Goal: Task Accomplishment & Management: Use online tool/utility

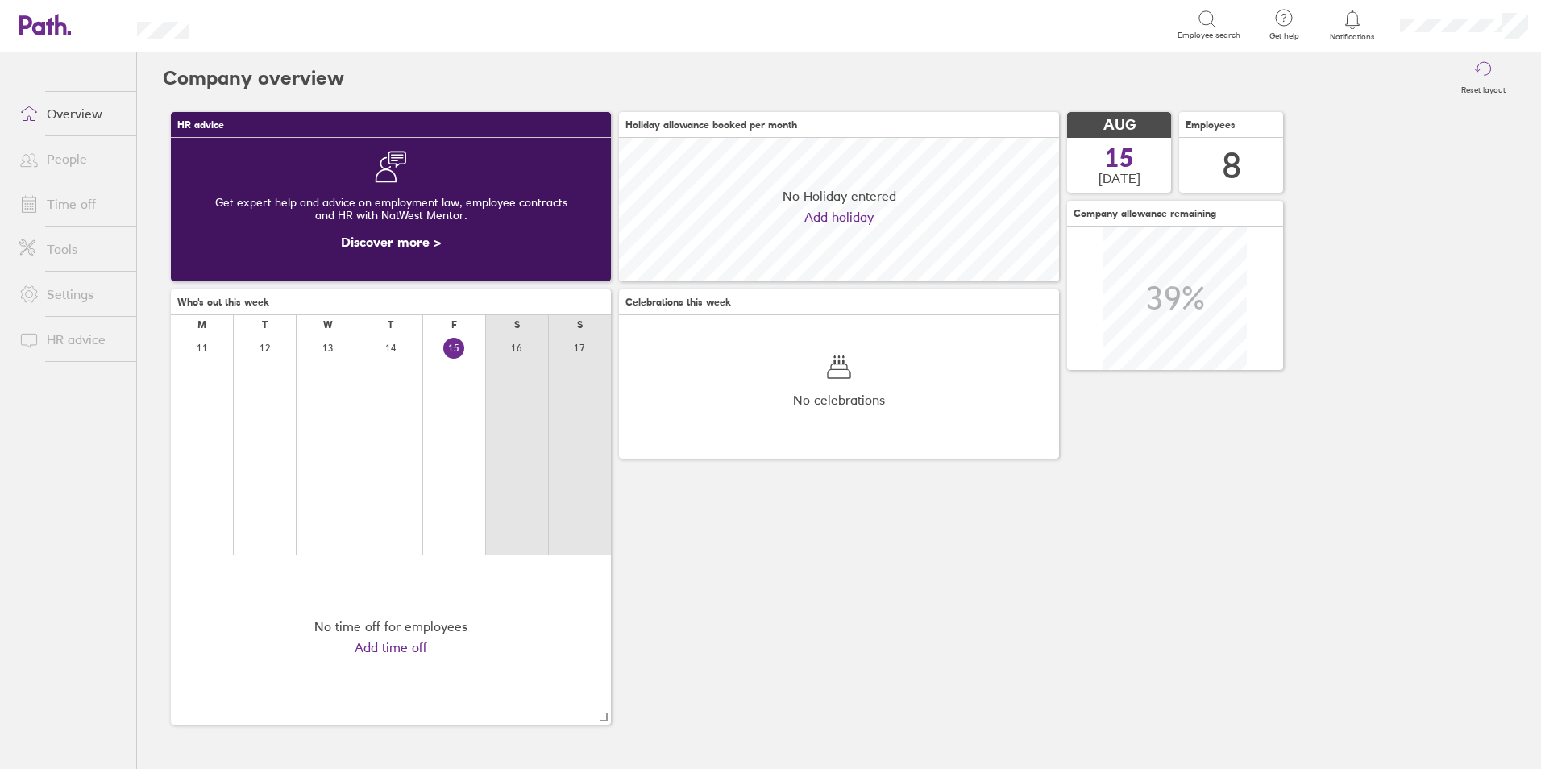
scroll to position [143, 440]
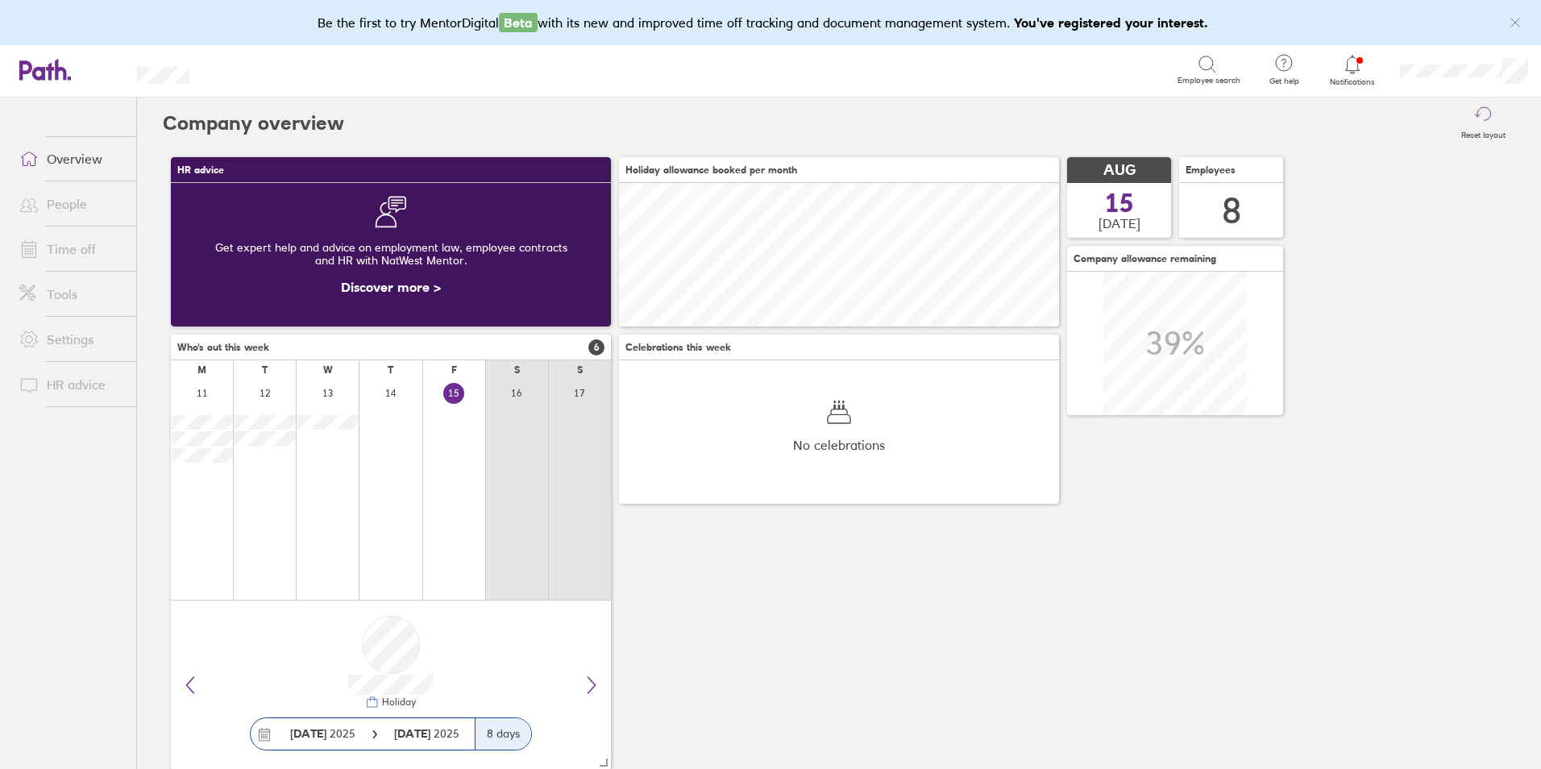
click at [1360, 76] on link "Notifications" at bounding box center [1352, 70] width 52 height 34
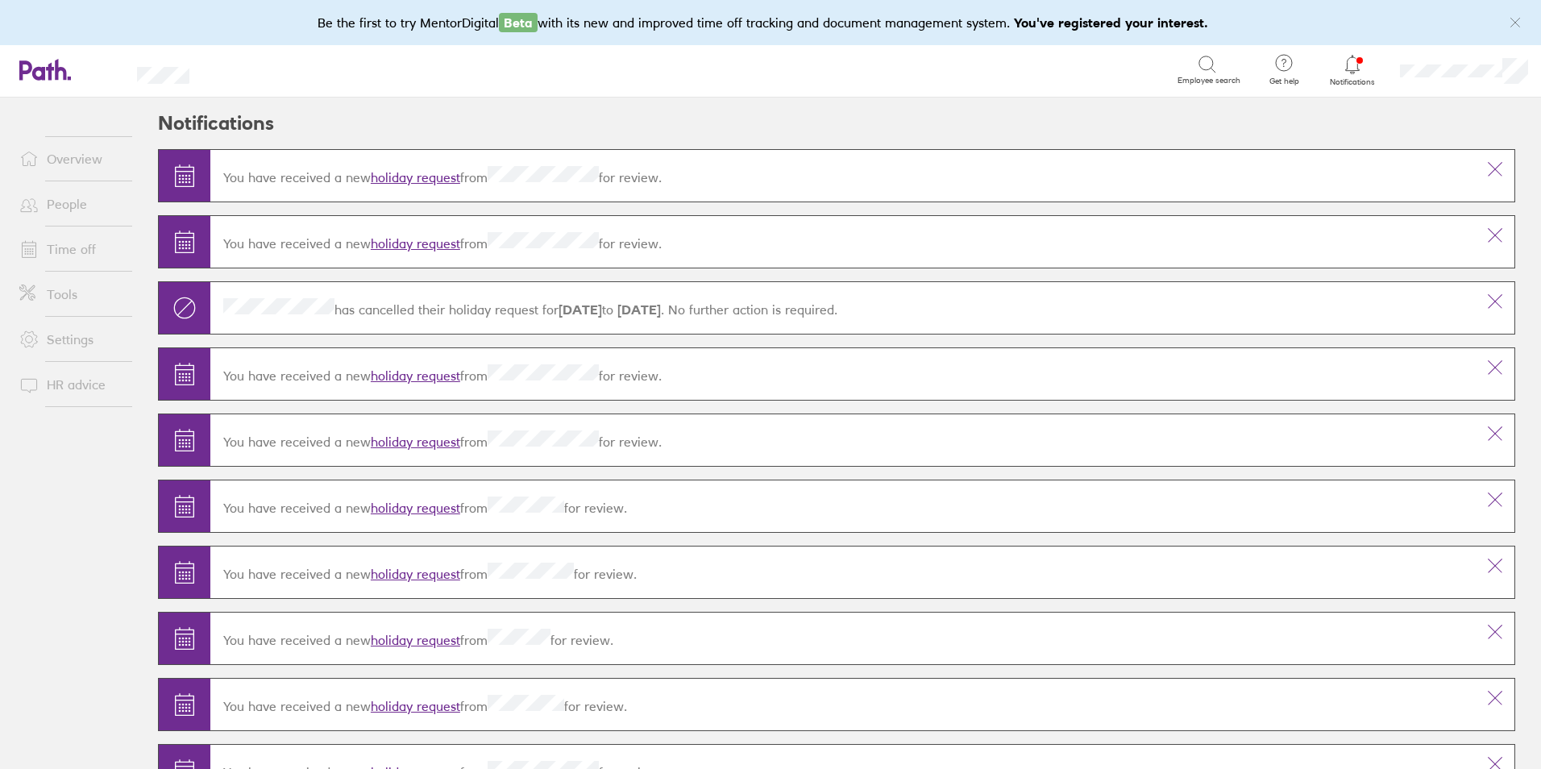
click at [425, 178] on link "holiday request" at bounding box center [415, 177] width 89 height 16
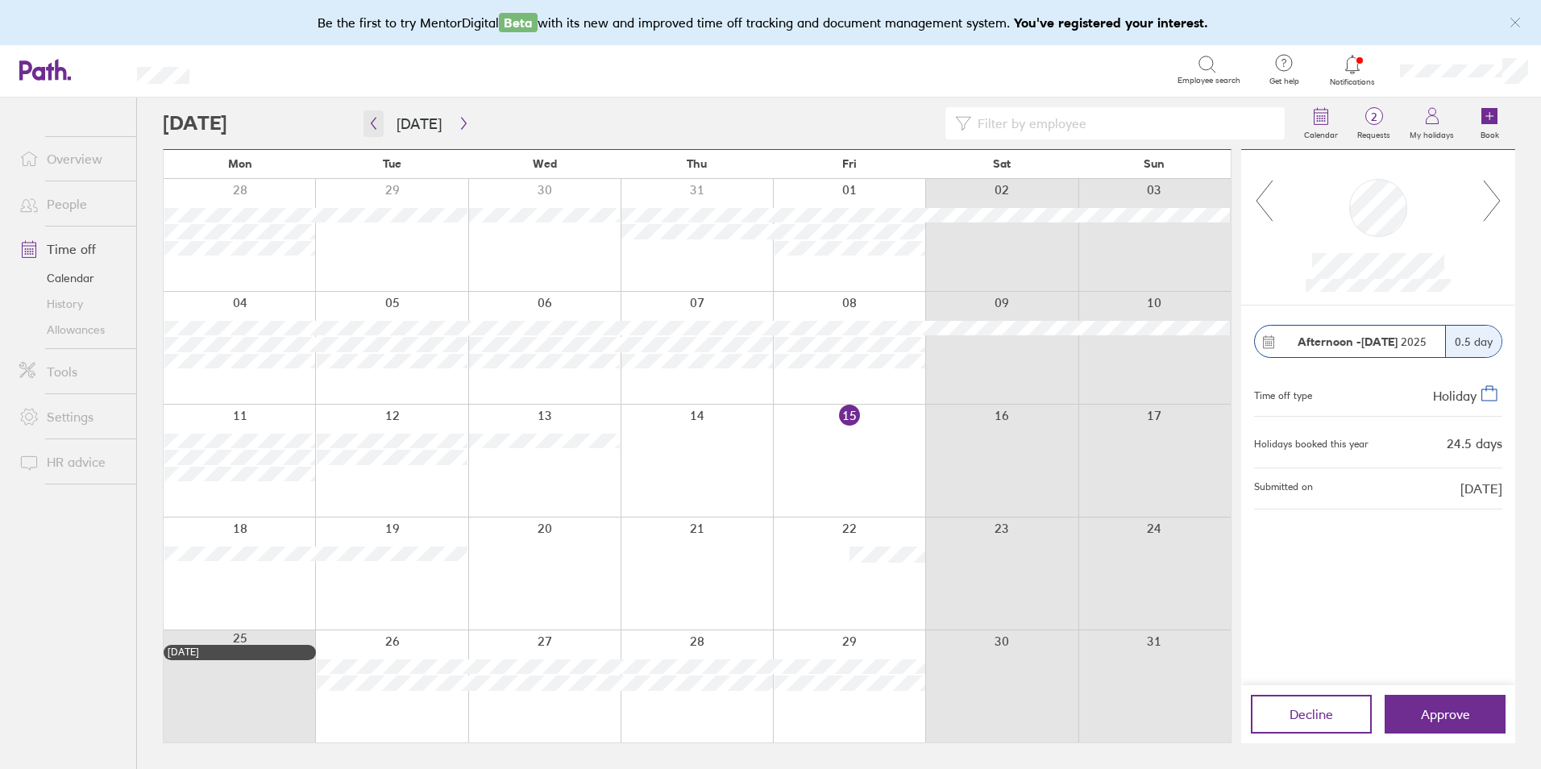
click at [368, 125] on icon "button" at bounding box center [373, 123] width 12 height 13
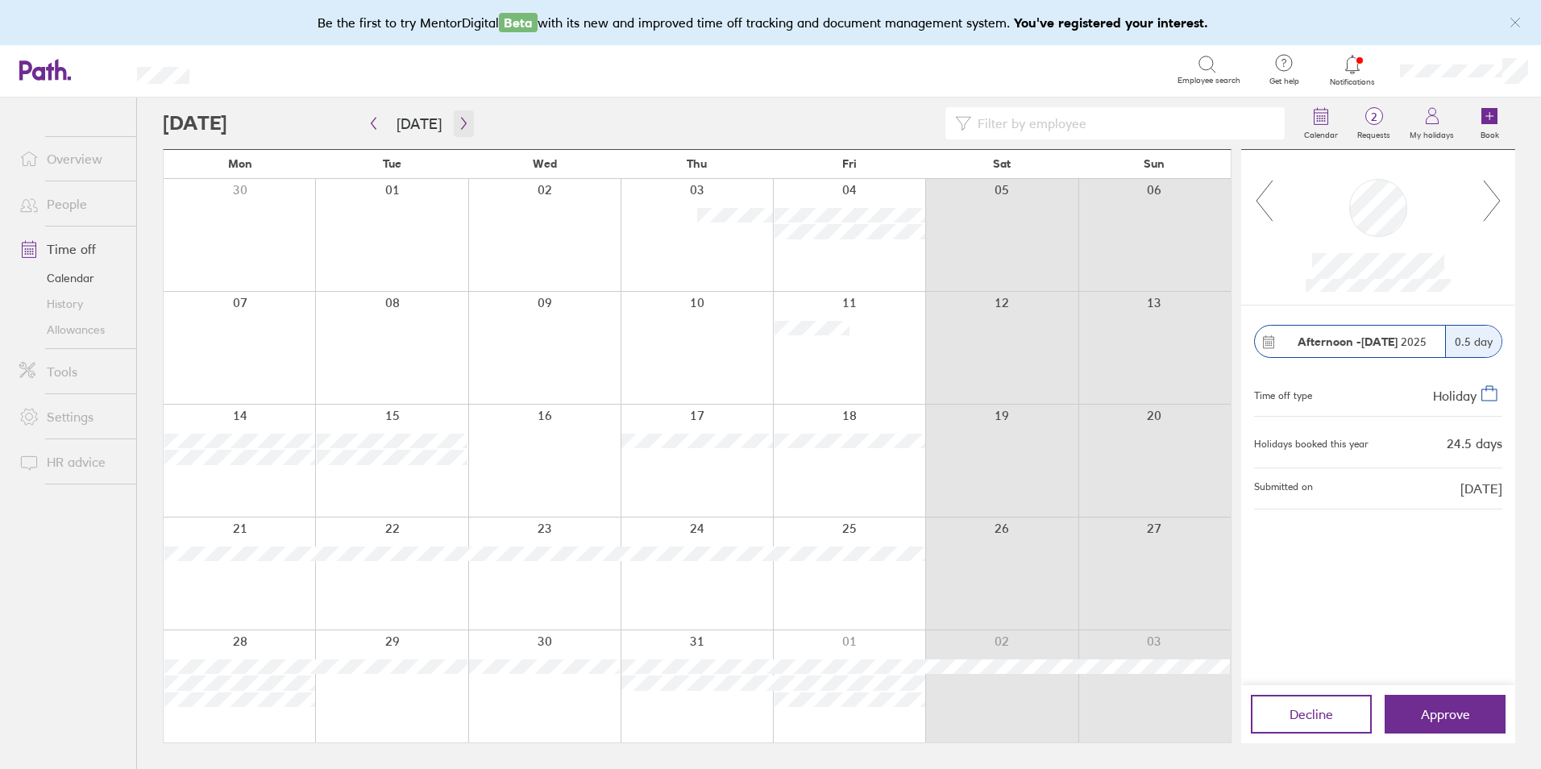
click at [459, 122] on icon "button" at bounding box center [464, 123] width 12 height 13
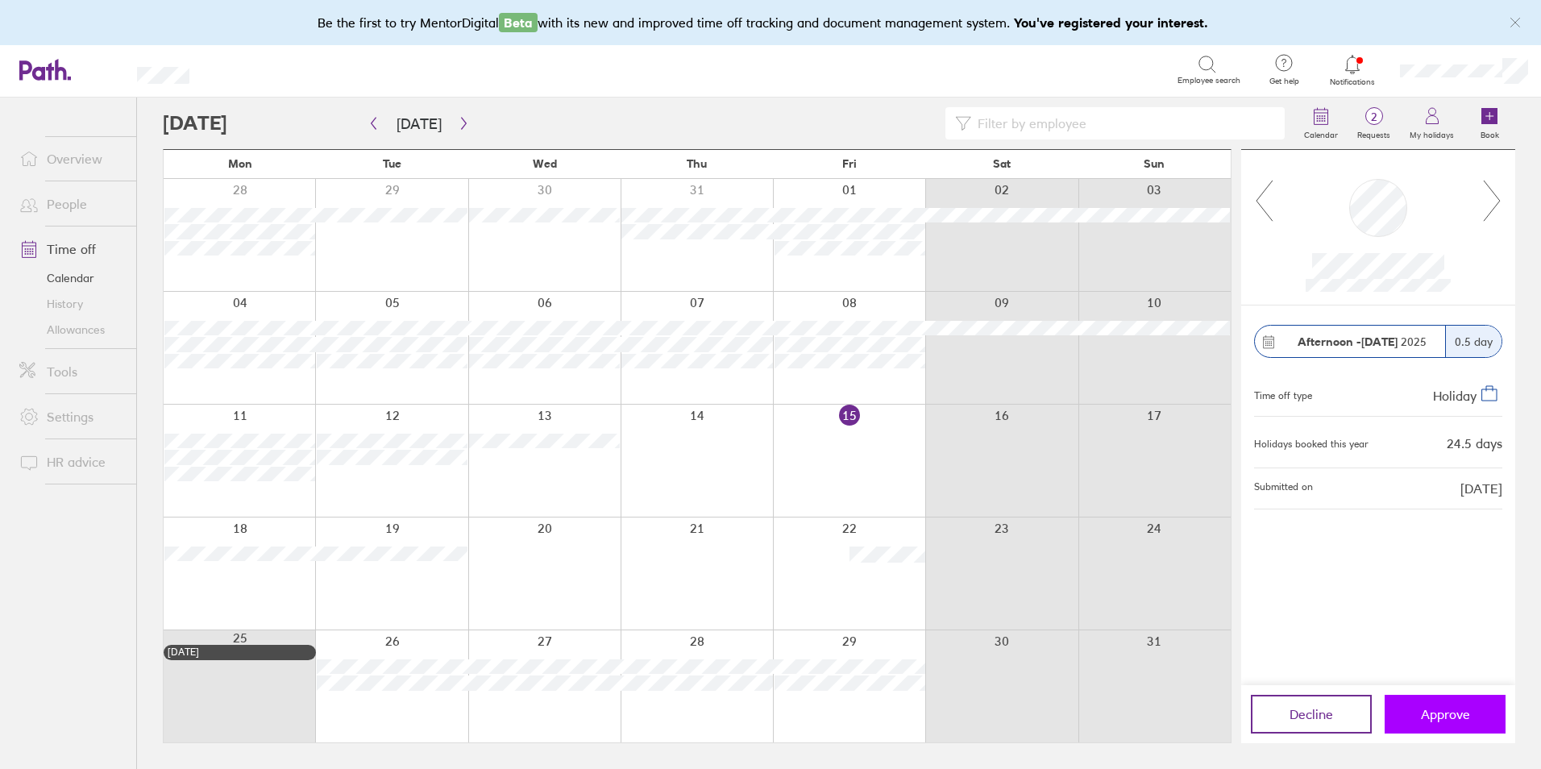
click at [1457, 716] on span "Approve" at bounding box center [1444, 714] width 49 height 15
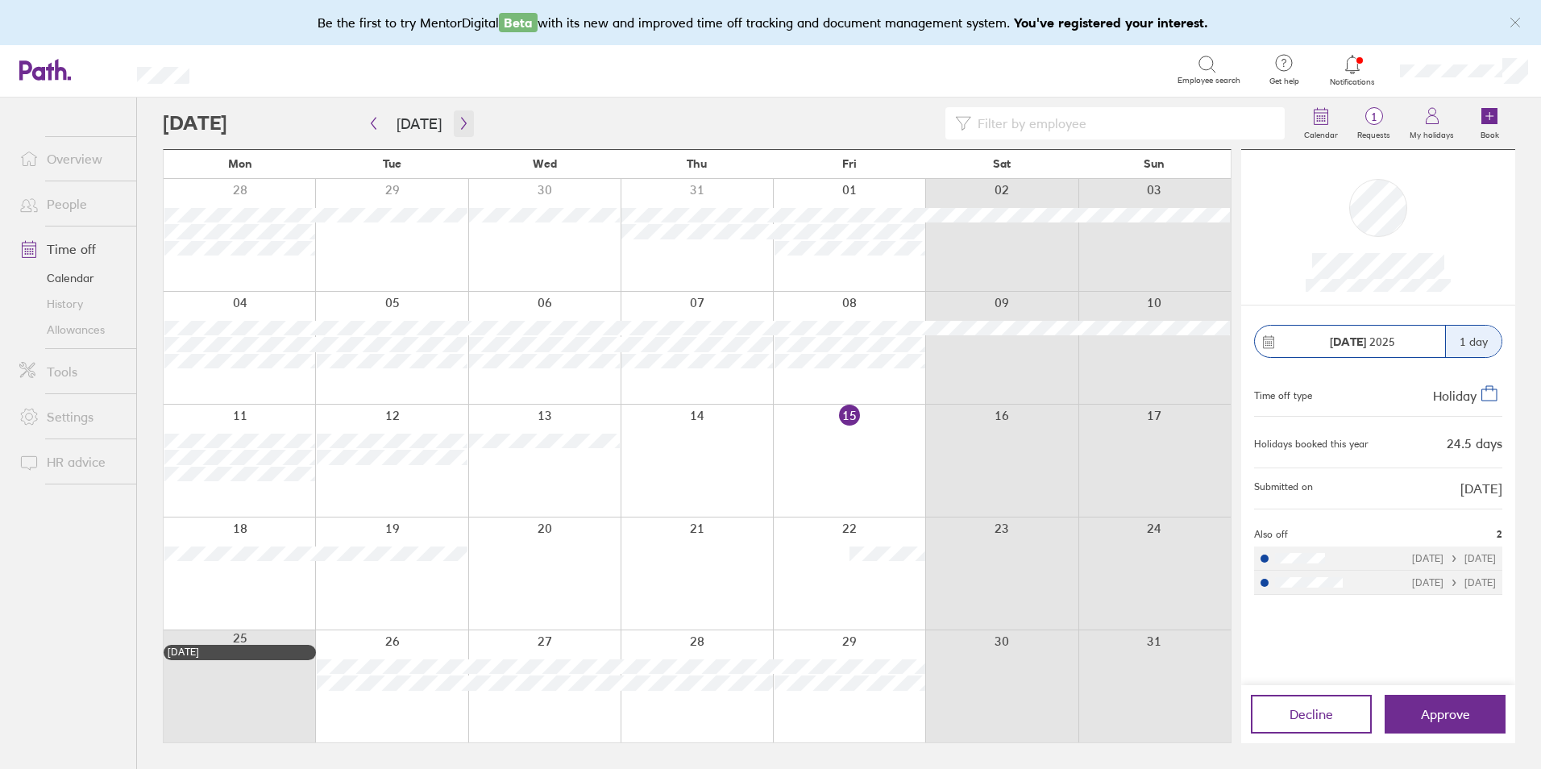
click at [458, 121] on icon "button" at bounding box center [464, 123] width 12 height 13
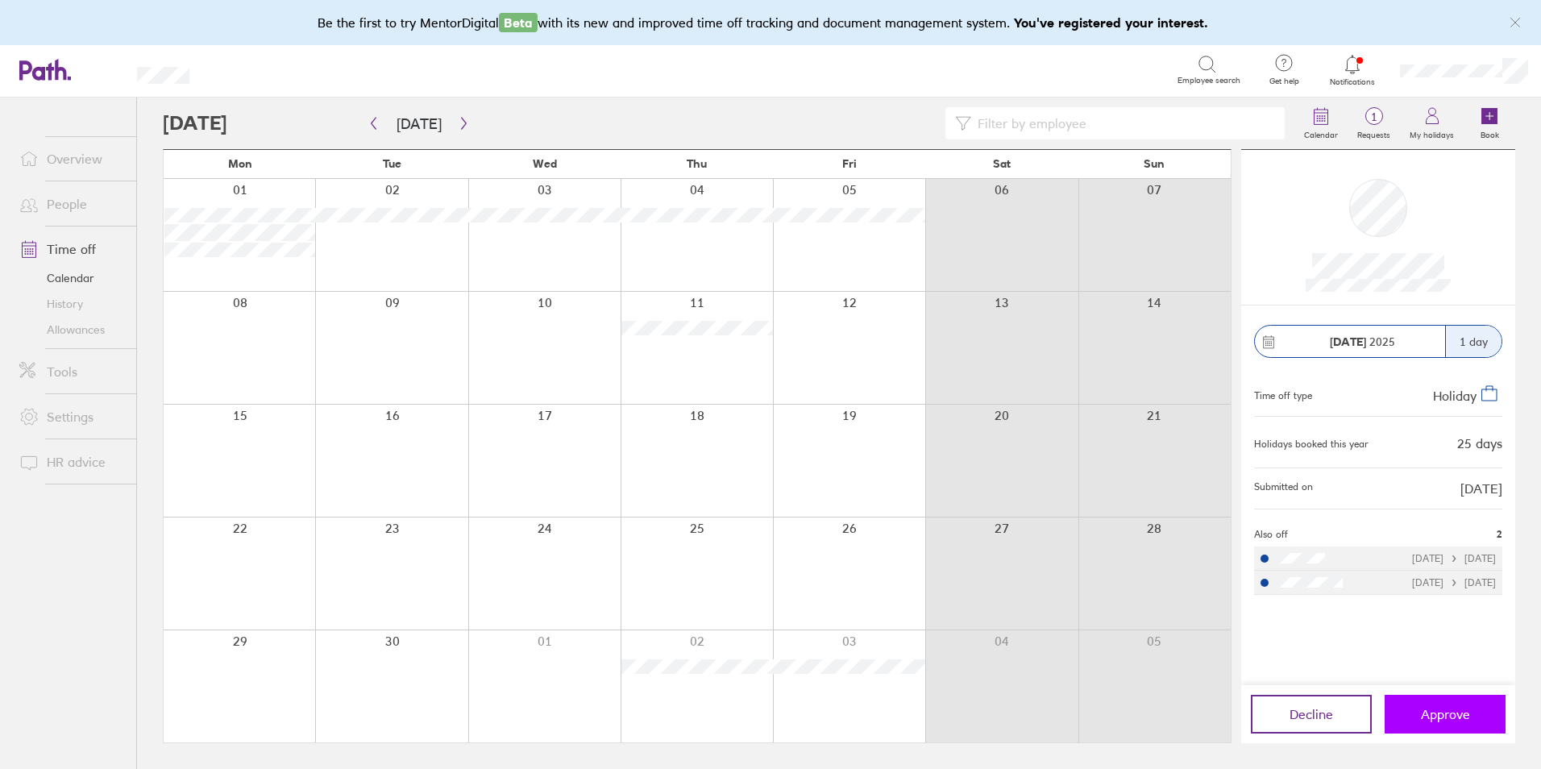
click at [1442, 722] on button "Approve" at bounding box center [1444, 714] width 121 height 39
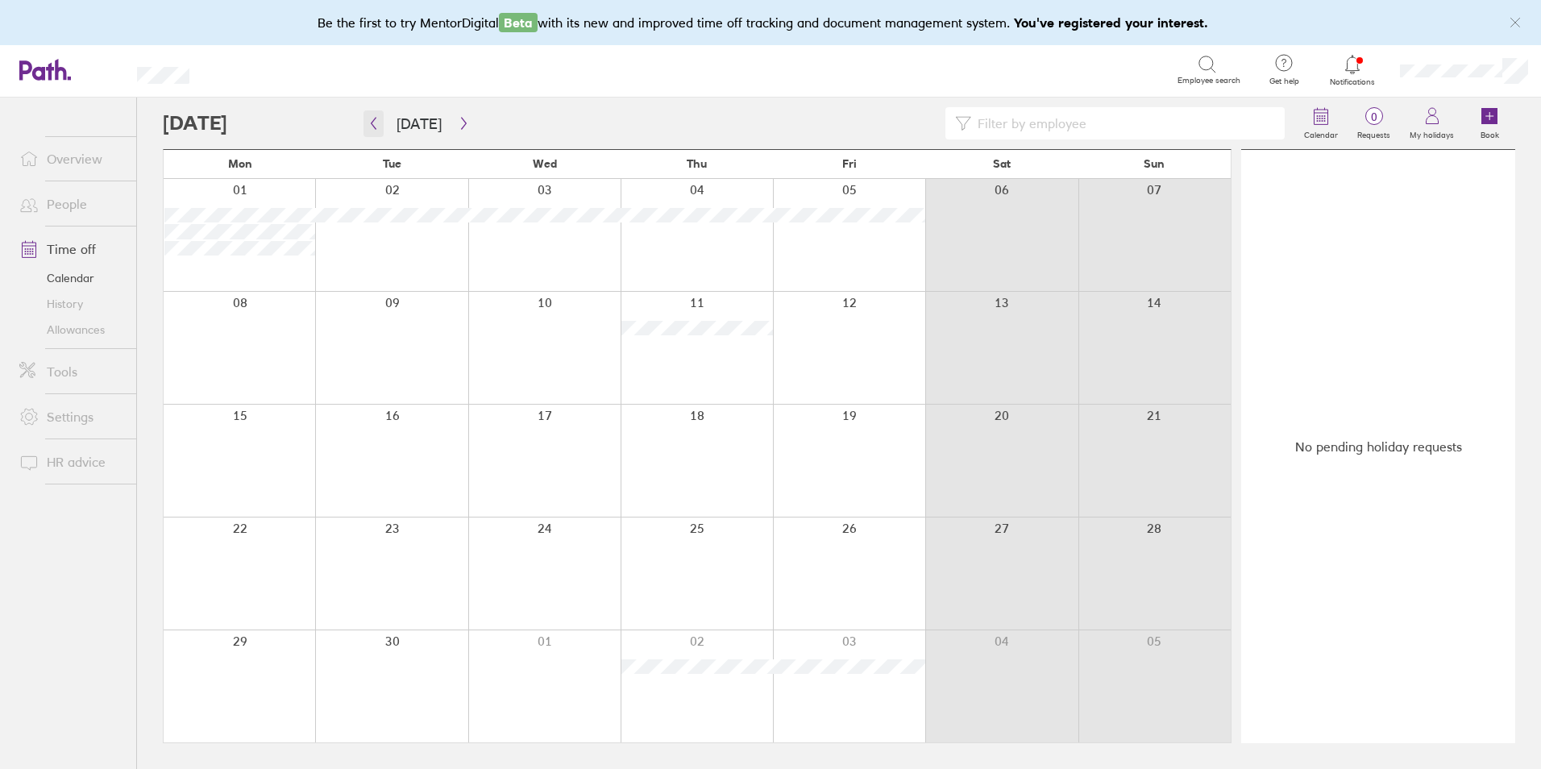
click at [376, 130] on button "button" at bounding box center [373, 123] width 20 height 27
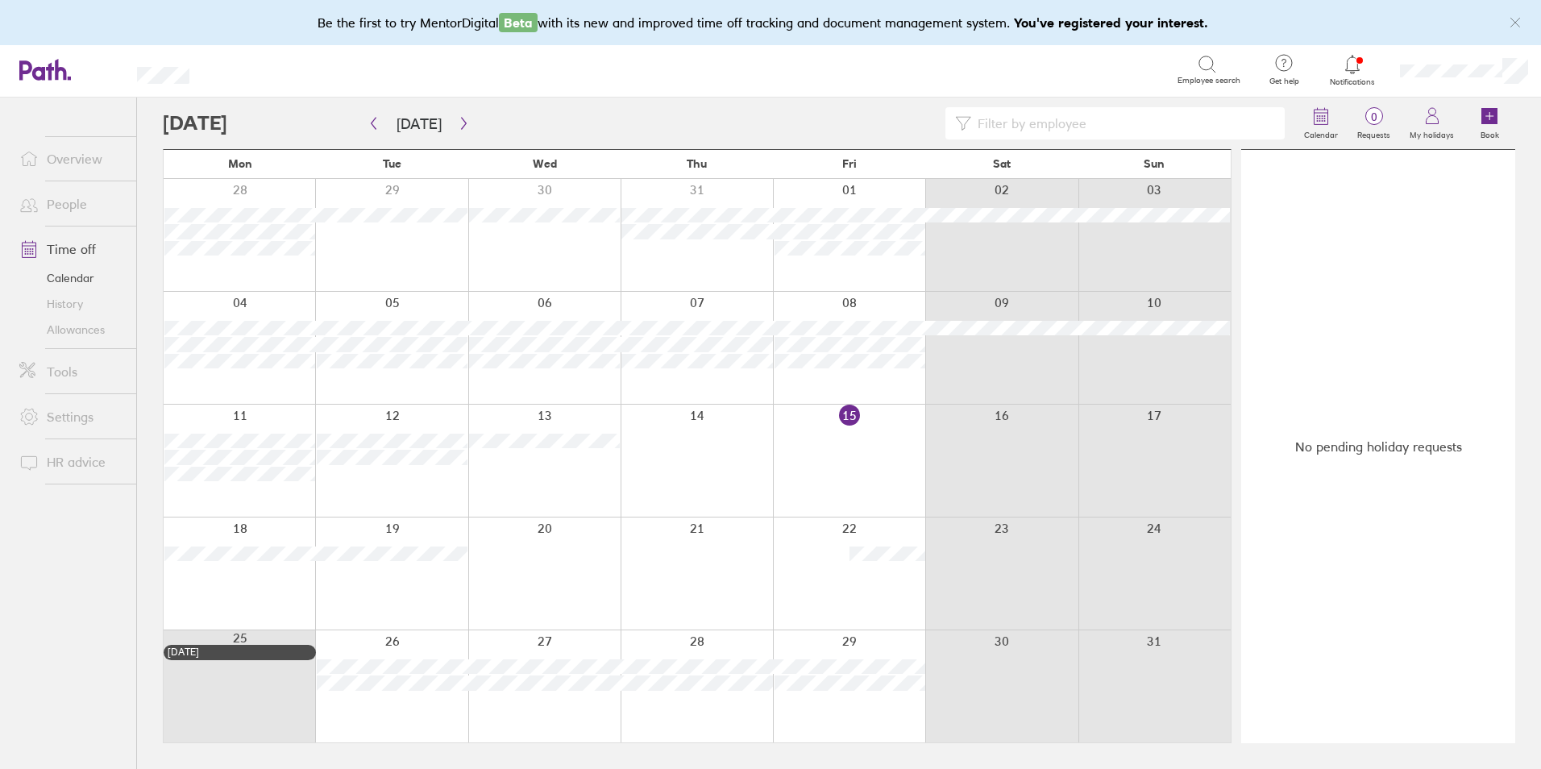
click at [370, 495] on div at bounding box center [391, 460] width 152 height 112
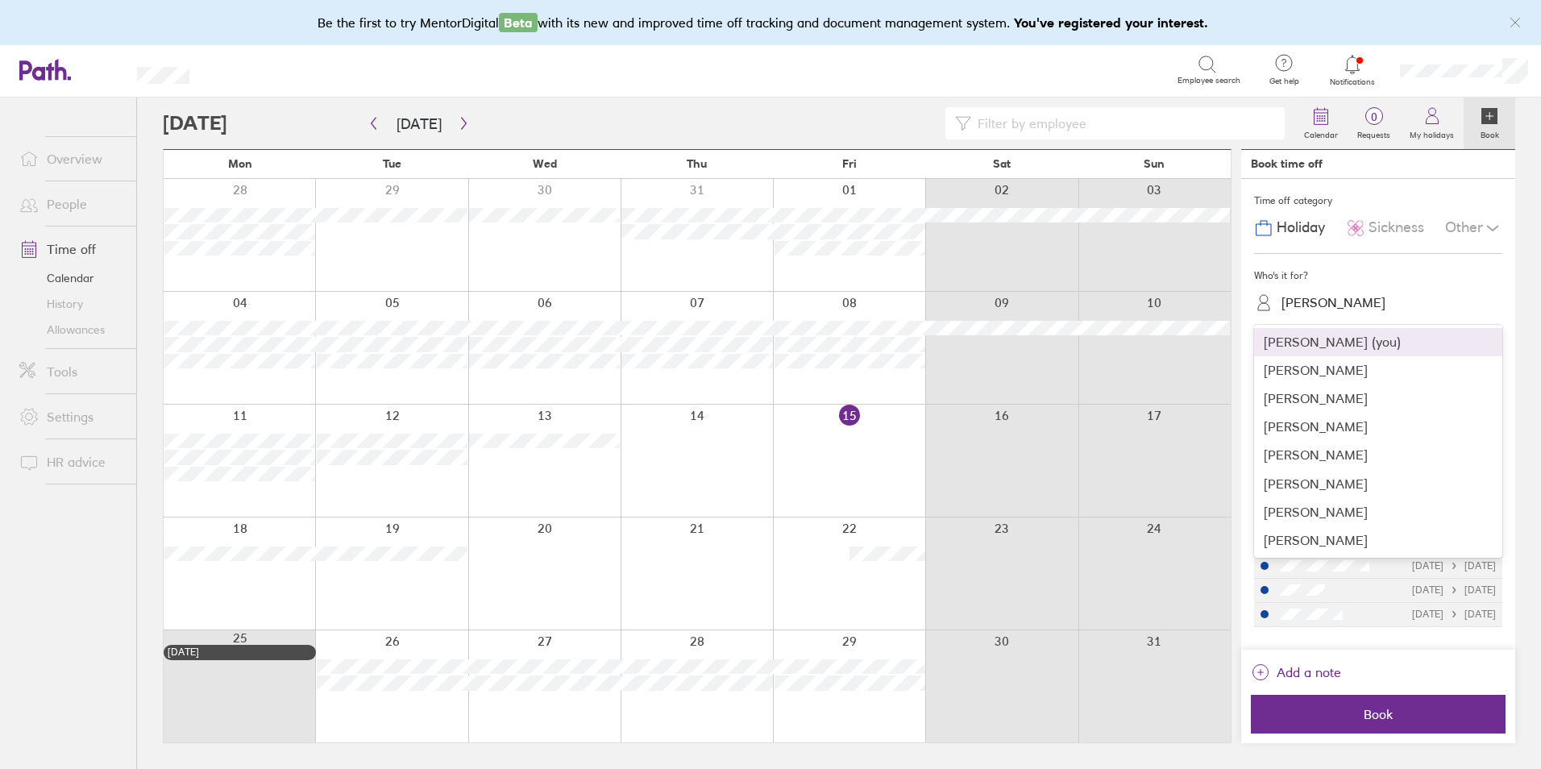
click at [1338, 303] on div "[PERSON_NAME]" at bounding box center [1333, 302] width 104 height 15
click at [1279, 552] on div "[PERSON_NAME]" at bounding box center [1378, 540] width 248 height 28
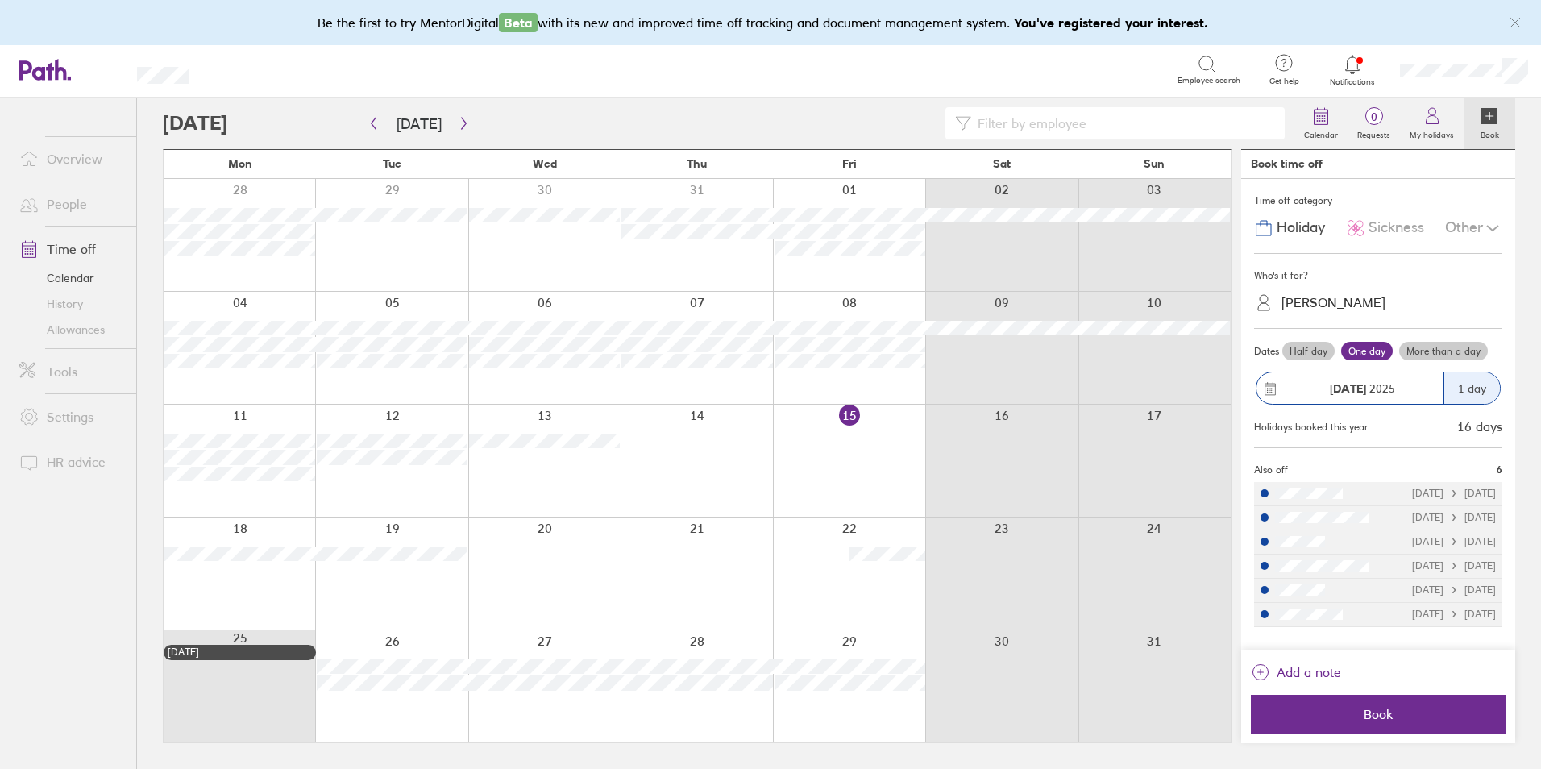
click at [1374, 219] on span "Sickness" at bounding box center [1396, 227] width 56 height 17
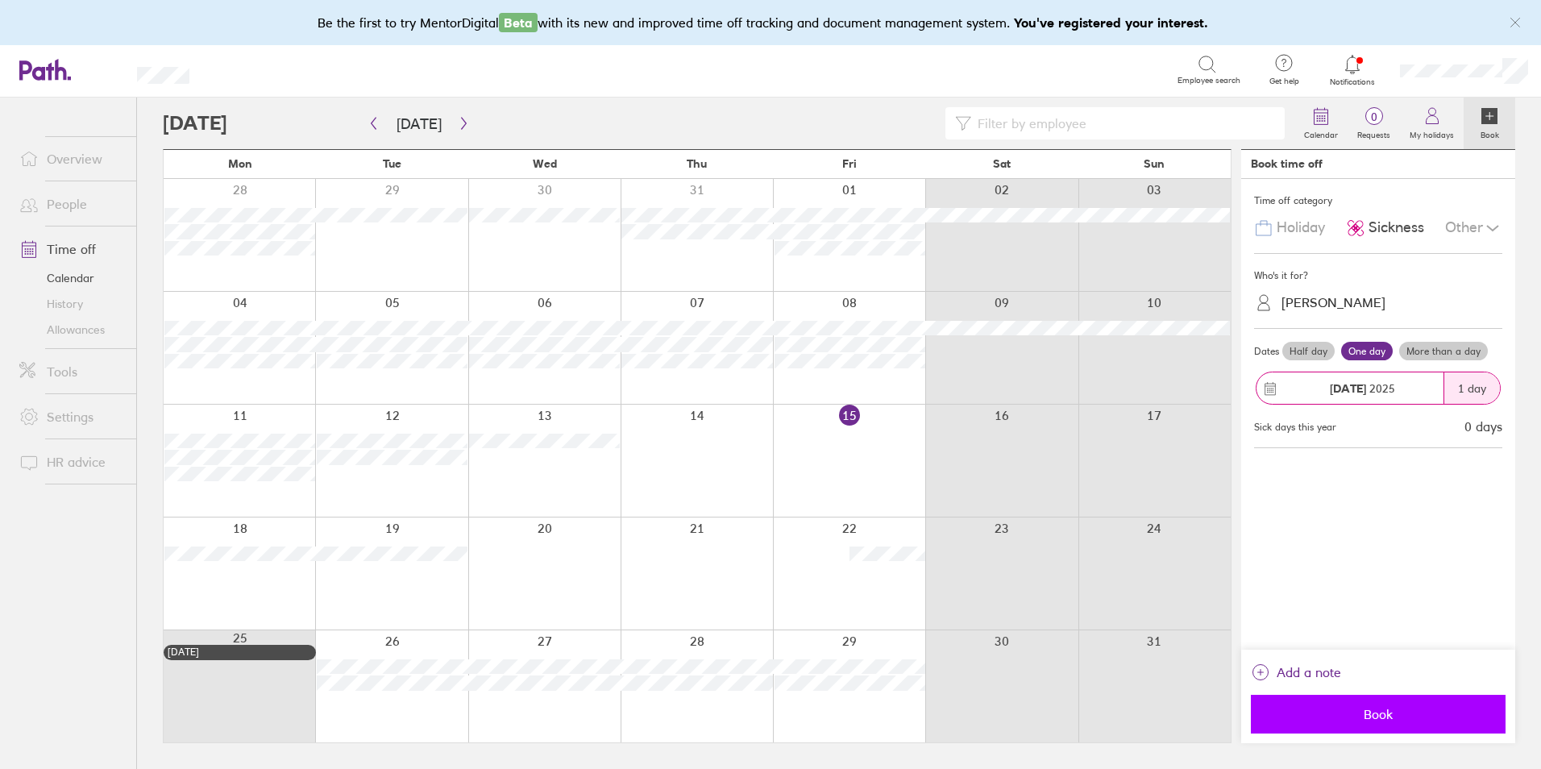
click at [1370, 712] on span "Book" at bounding box center [1378, 714] width 232 height 15
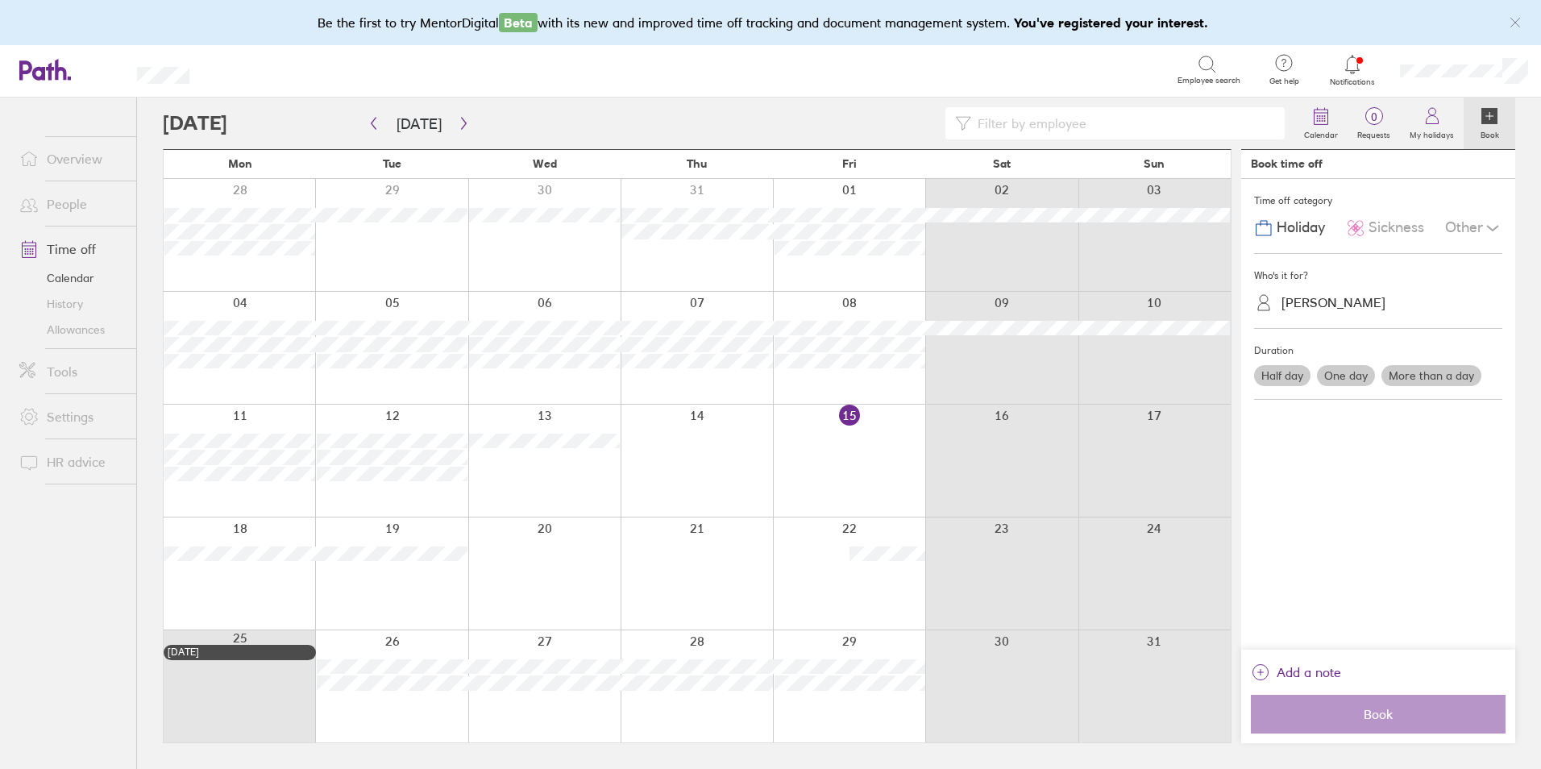
click at [259, 498] on div at bounding box center [239, 460] width 151 height 112
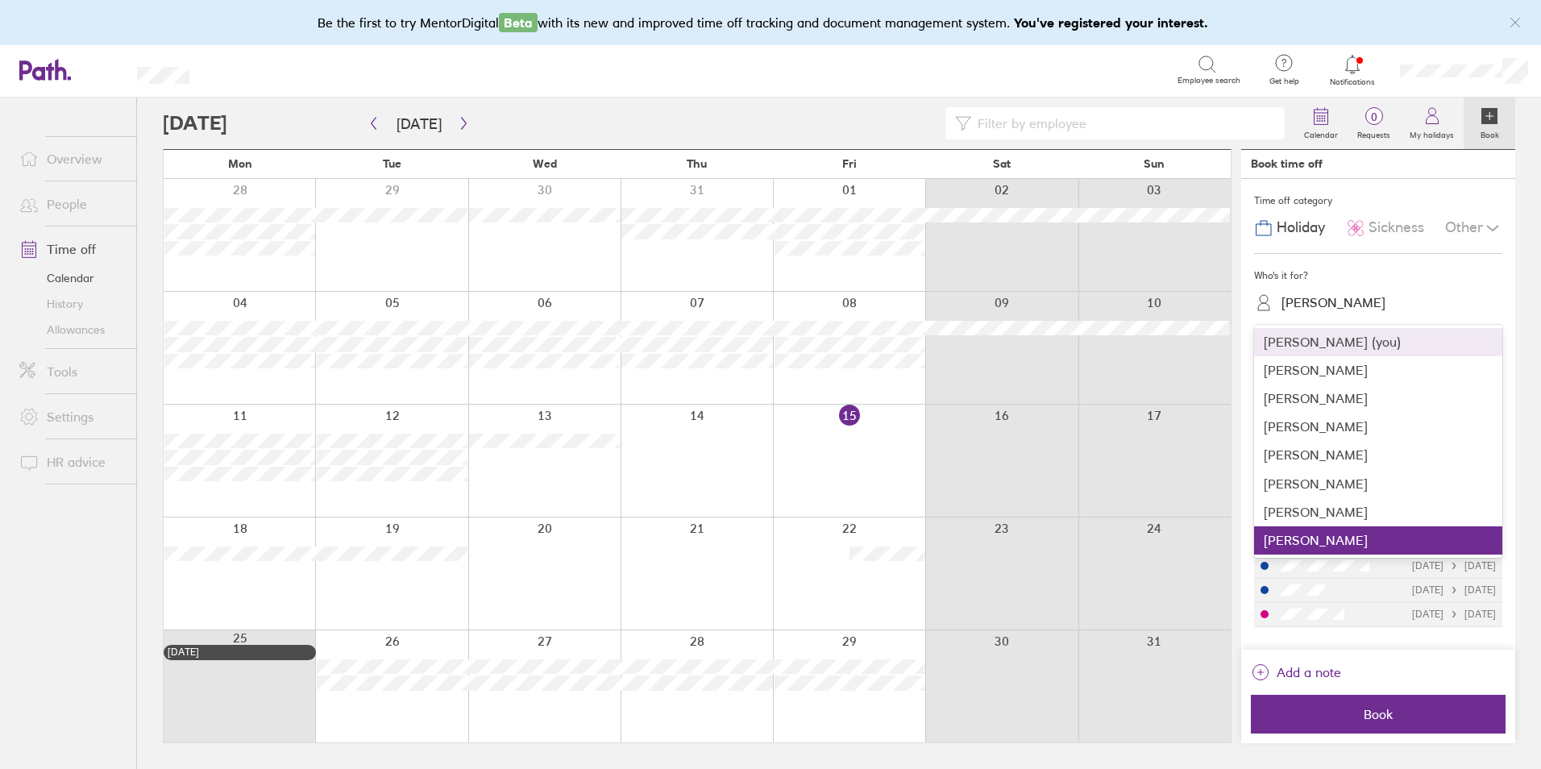
click at [1325, 301] on div "[PERSON_NAME]" at bounding box center [1333, 302] width 104 height 15
click at [1320, 405] on div "[PERSON_NAME]" at bounding box center [1378, 398] width 248 height 28
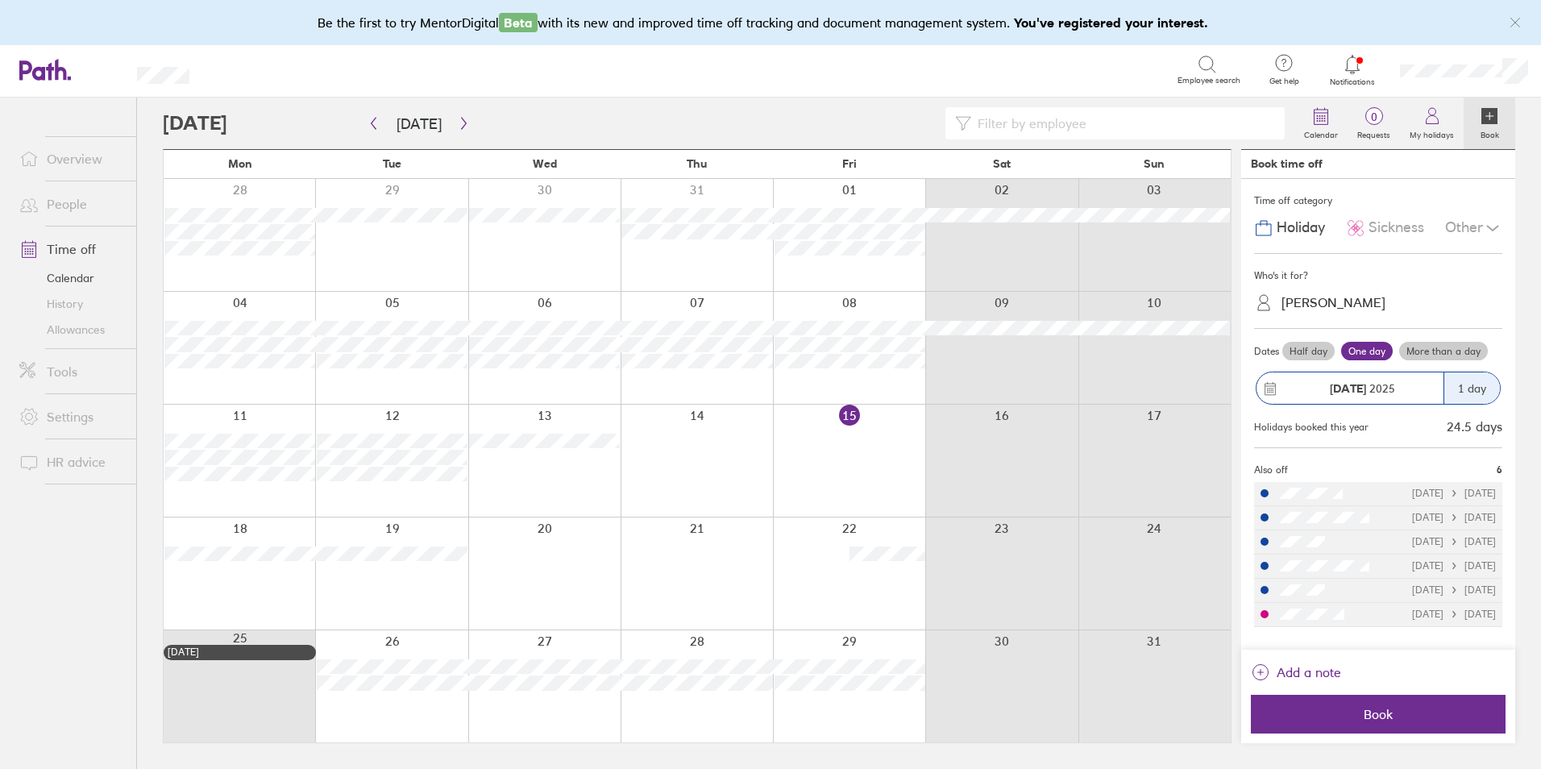
click at [1390, 223] on span "Sickness" at bounding box center [1396, 227] width 56 height 17
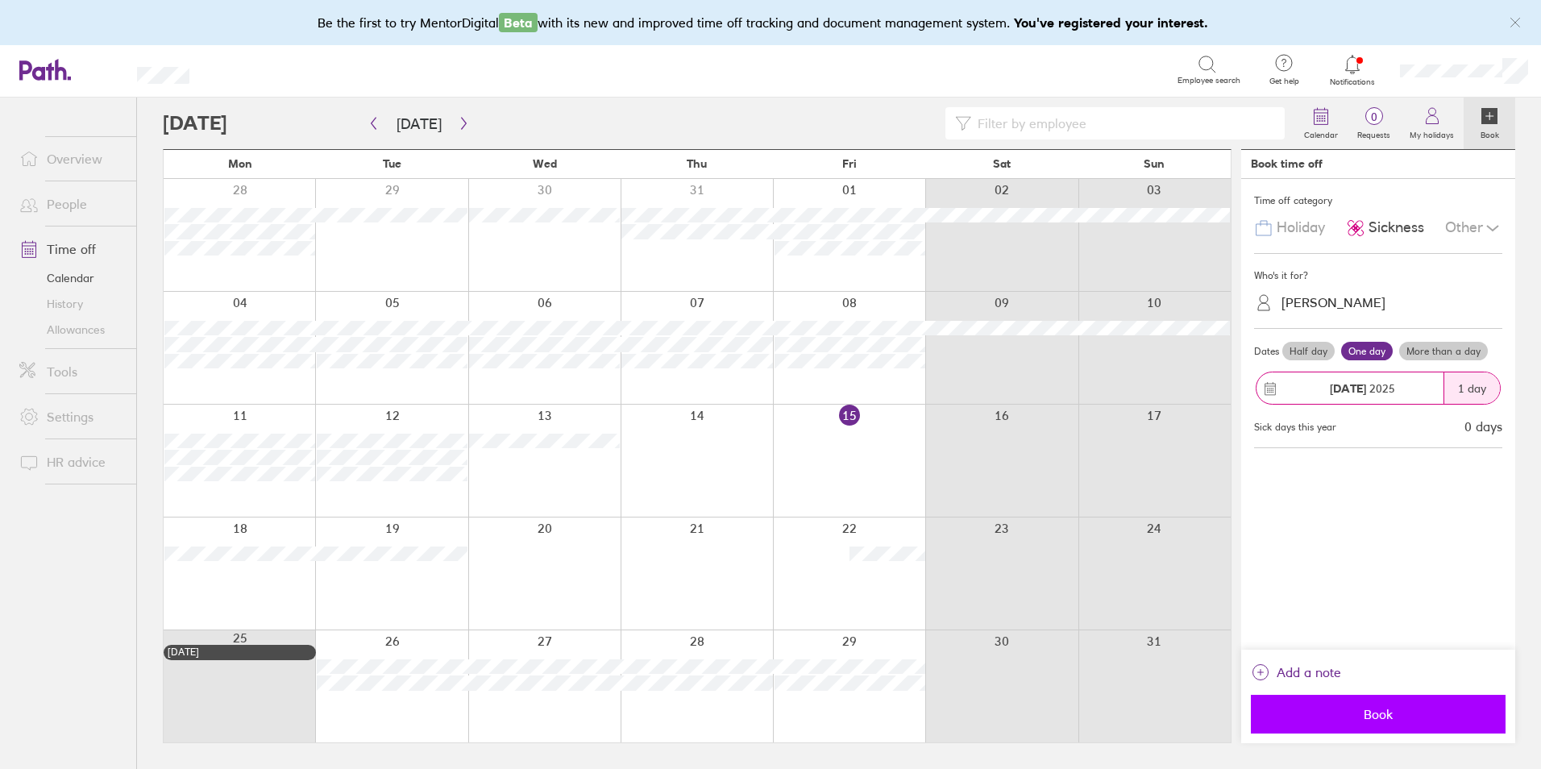
click at [1377, 705] on button "Book" at bounding box center [1377, 714] width 255 height 39
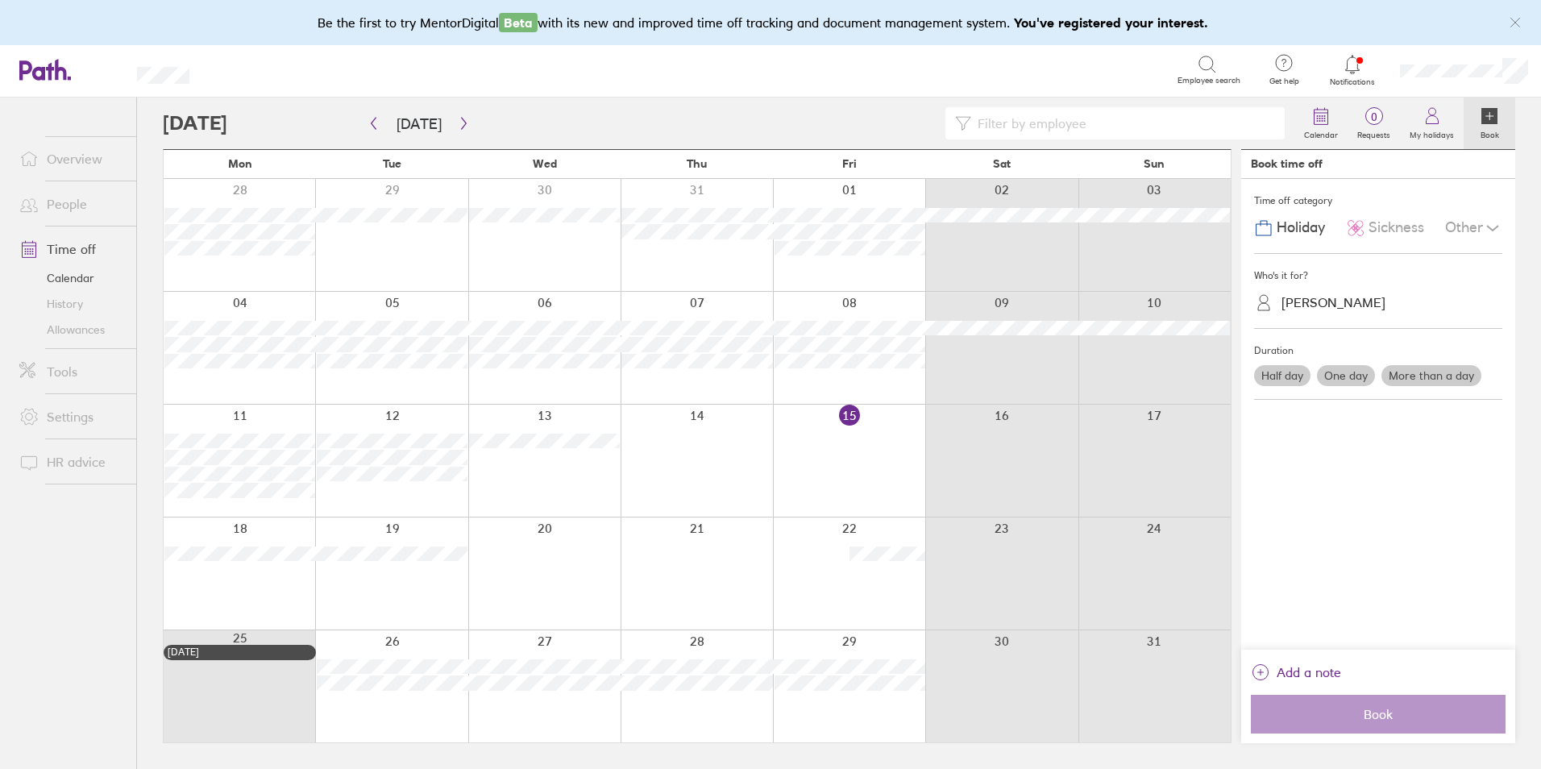
click at [885, 379] on div at bounding box center [849, 348] width 152 height 112
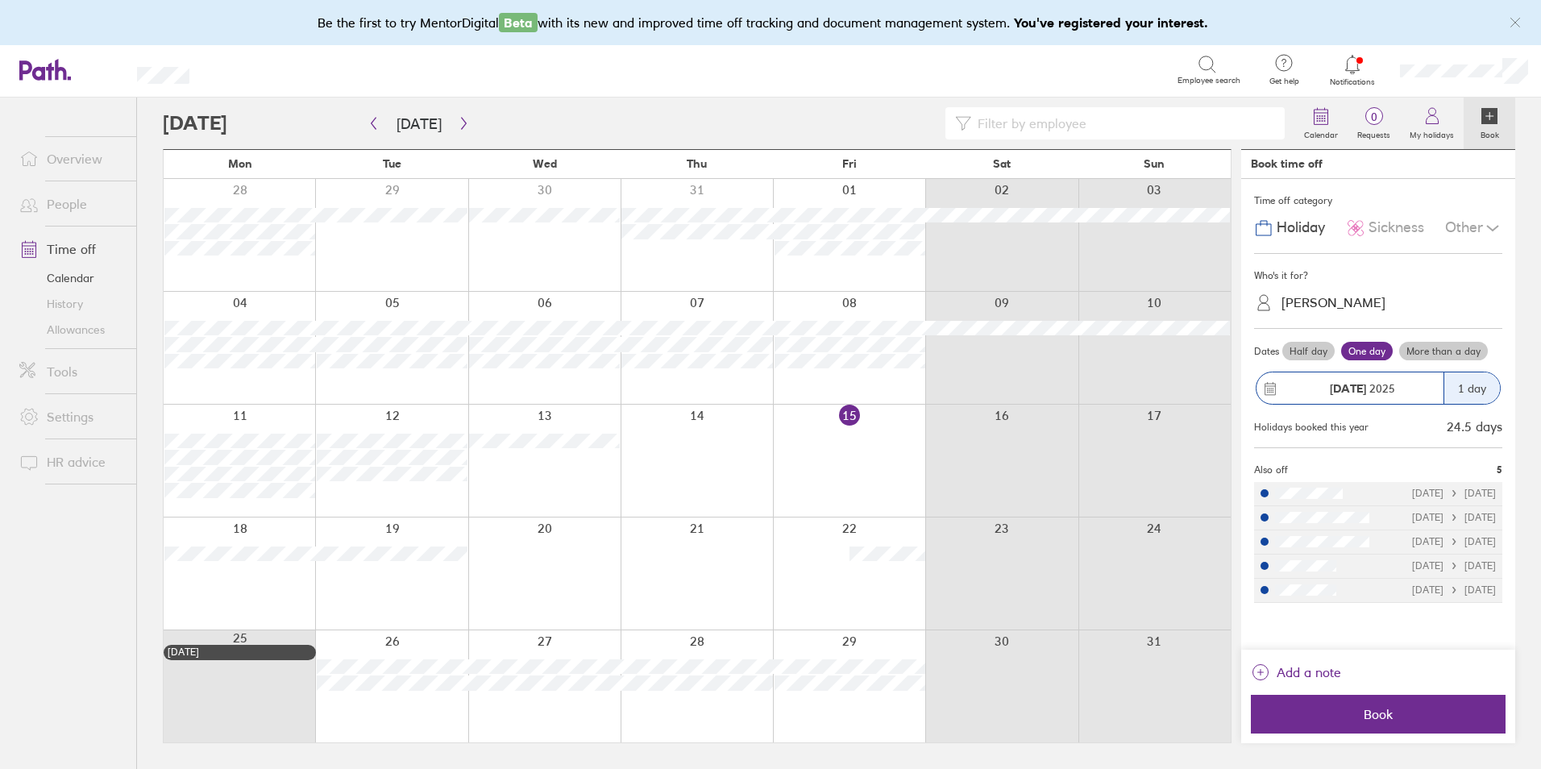
click at [1375, 223] on span "Sickness" at bounding box center [1396, 227] width 56 height 17
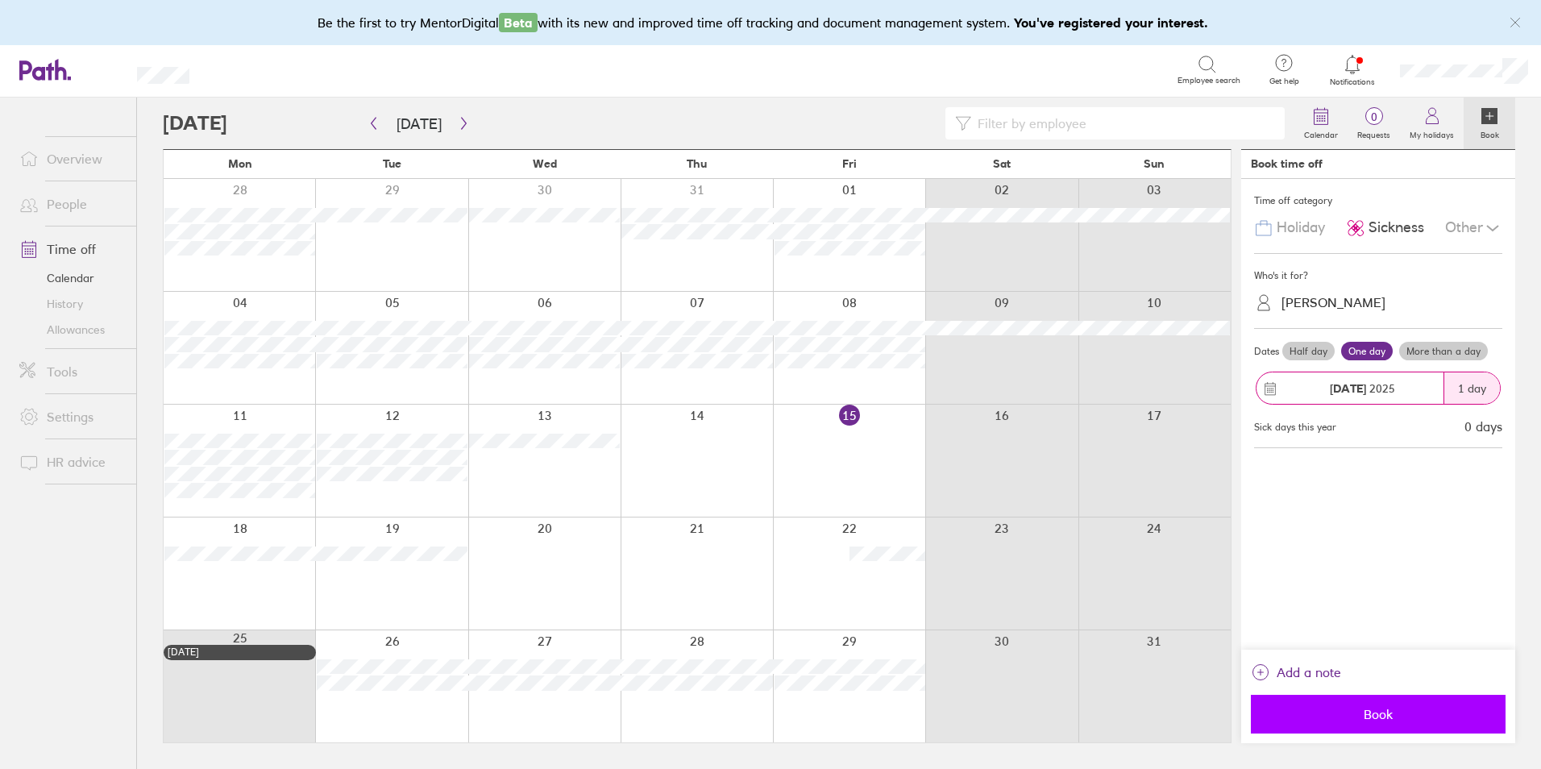
click at [1341, 710] on span "Book" at bounding box center [1378, 714] width 232 height 15
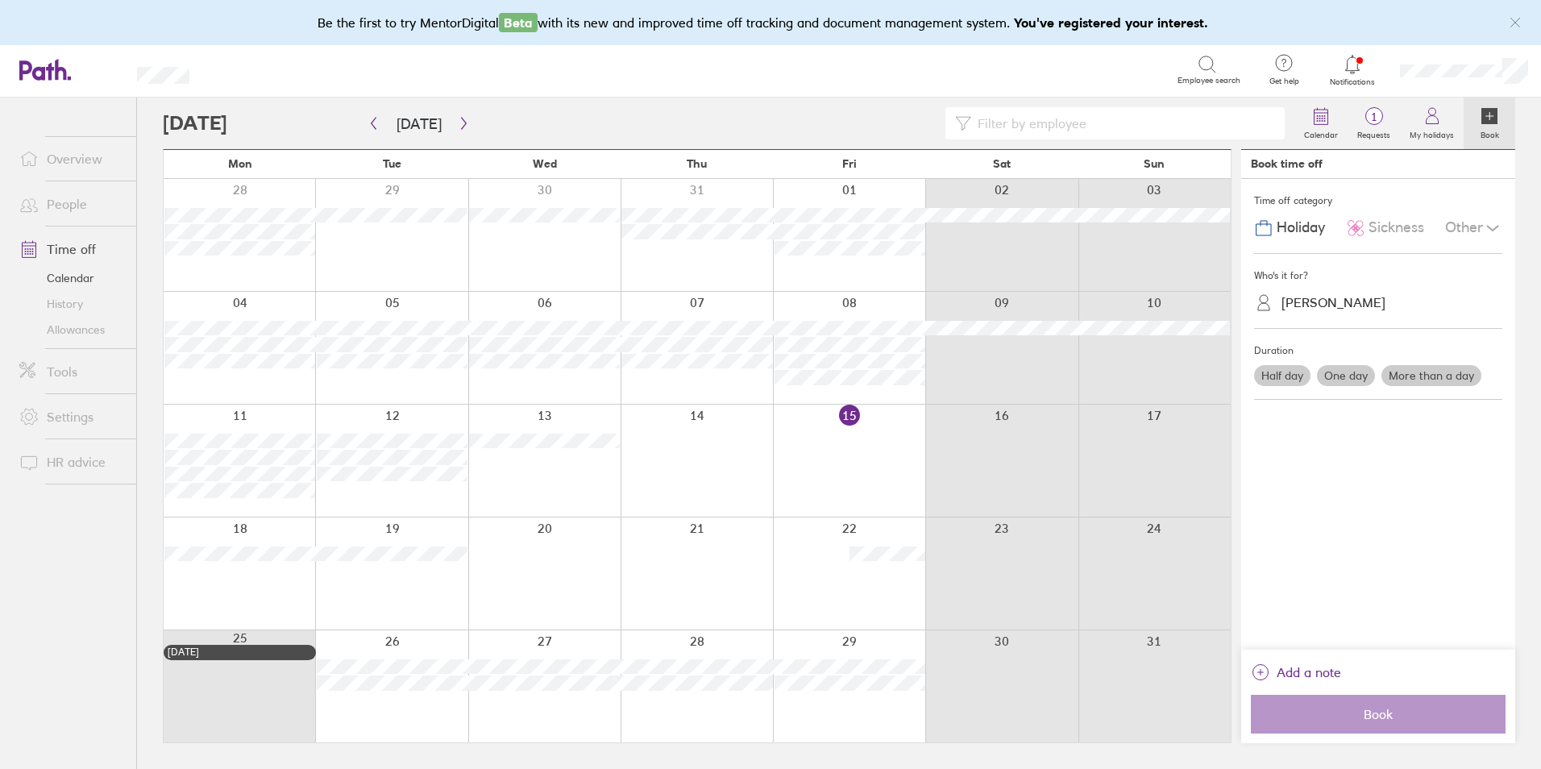
click at [1357, 63] on icon at bounding box center [1351, 64] width 19 height 19
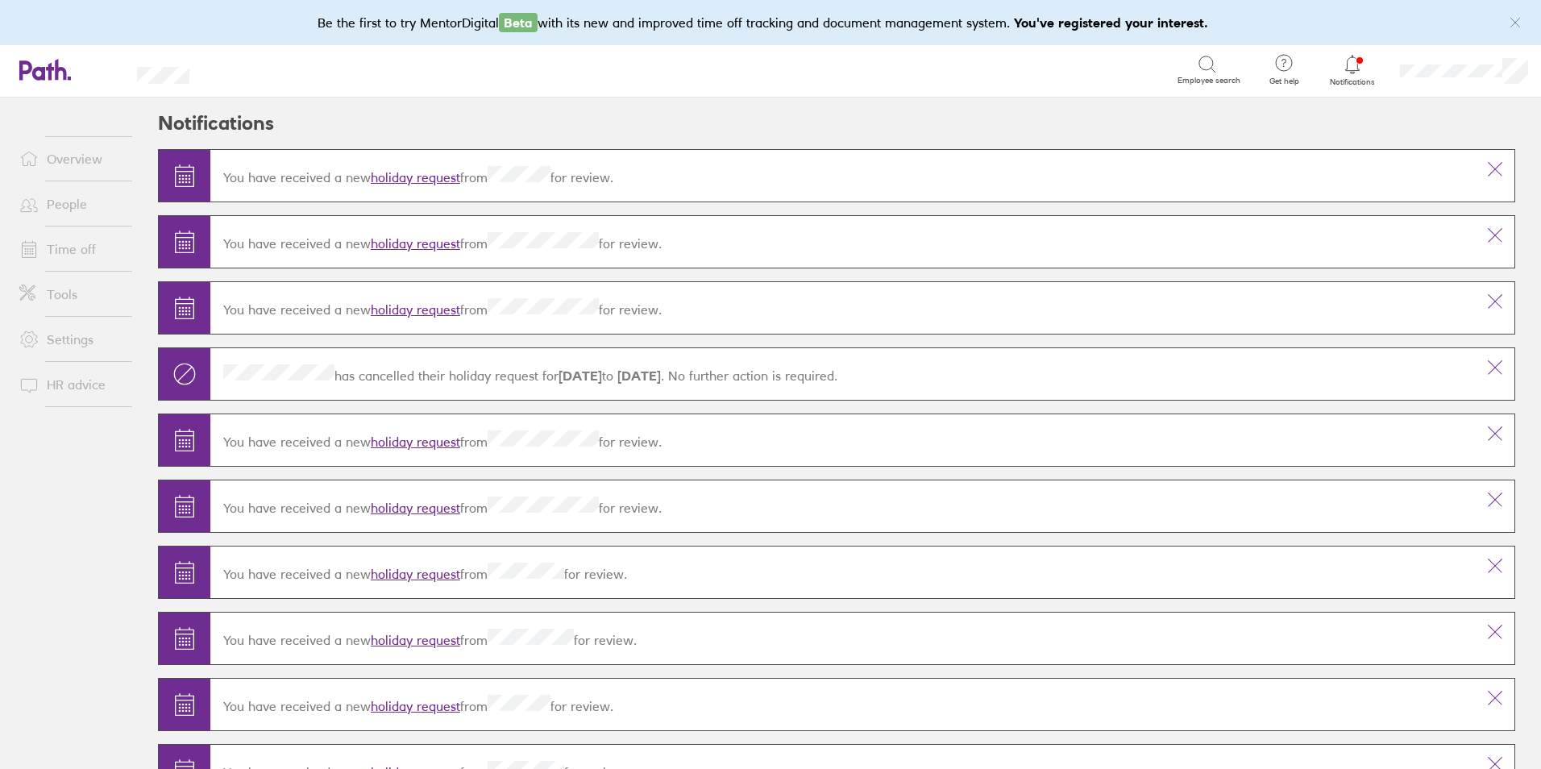
click at [424, 176] on link "holiday request" at bounding box center [415, 177] width 89 height 16
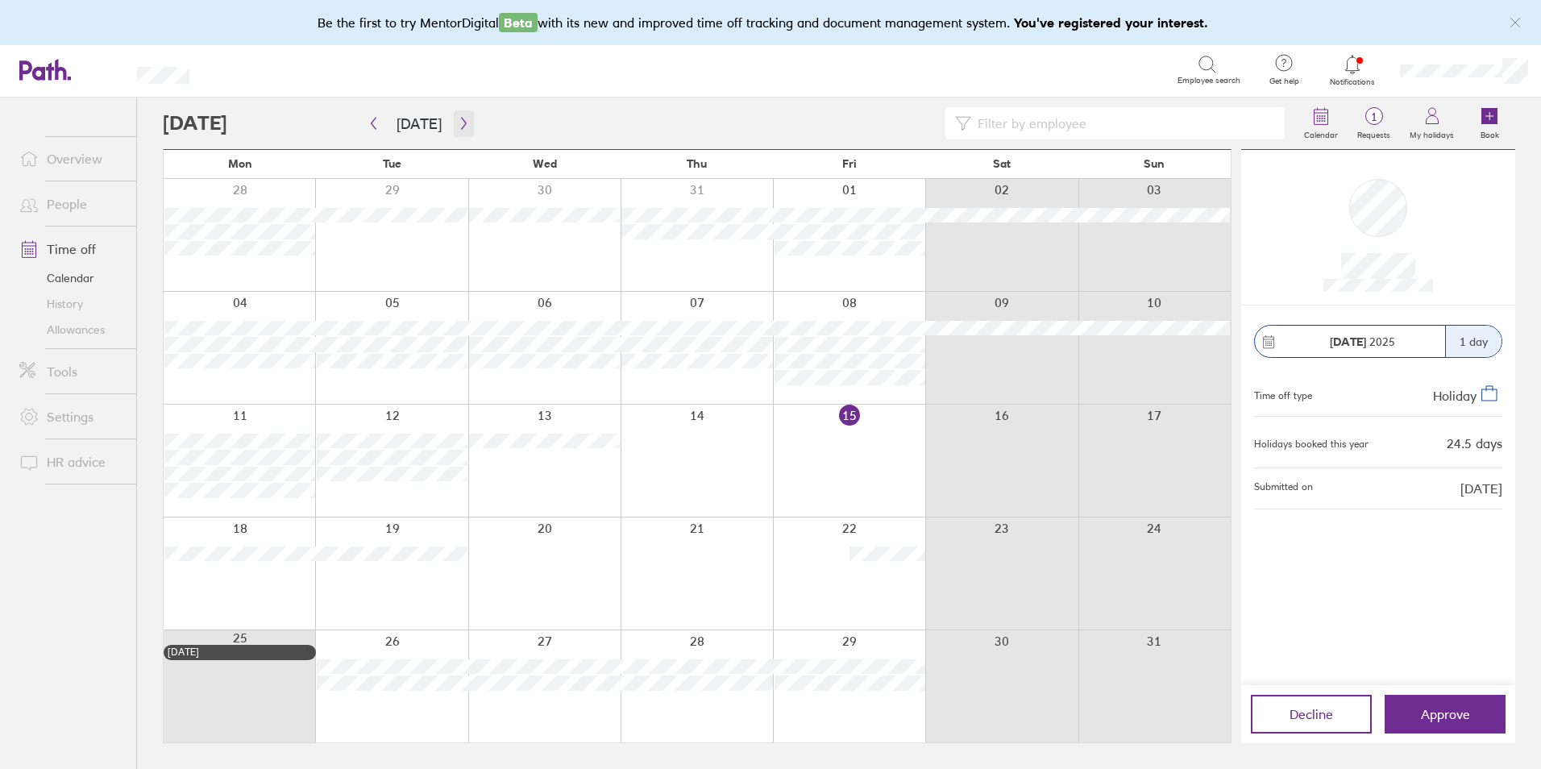
click at [457, 114] on button "button" at bounding box center [464, 123] width 20 height 27
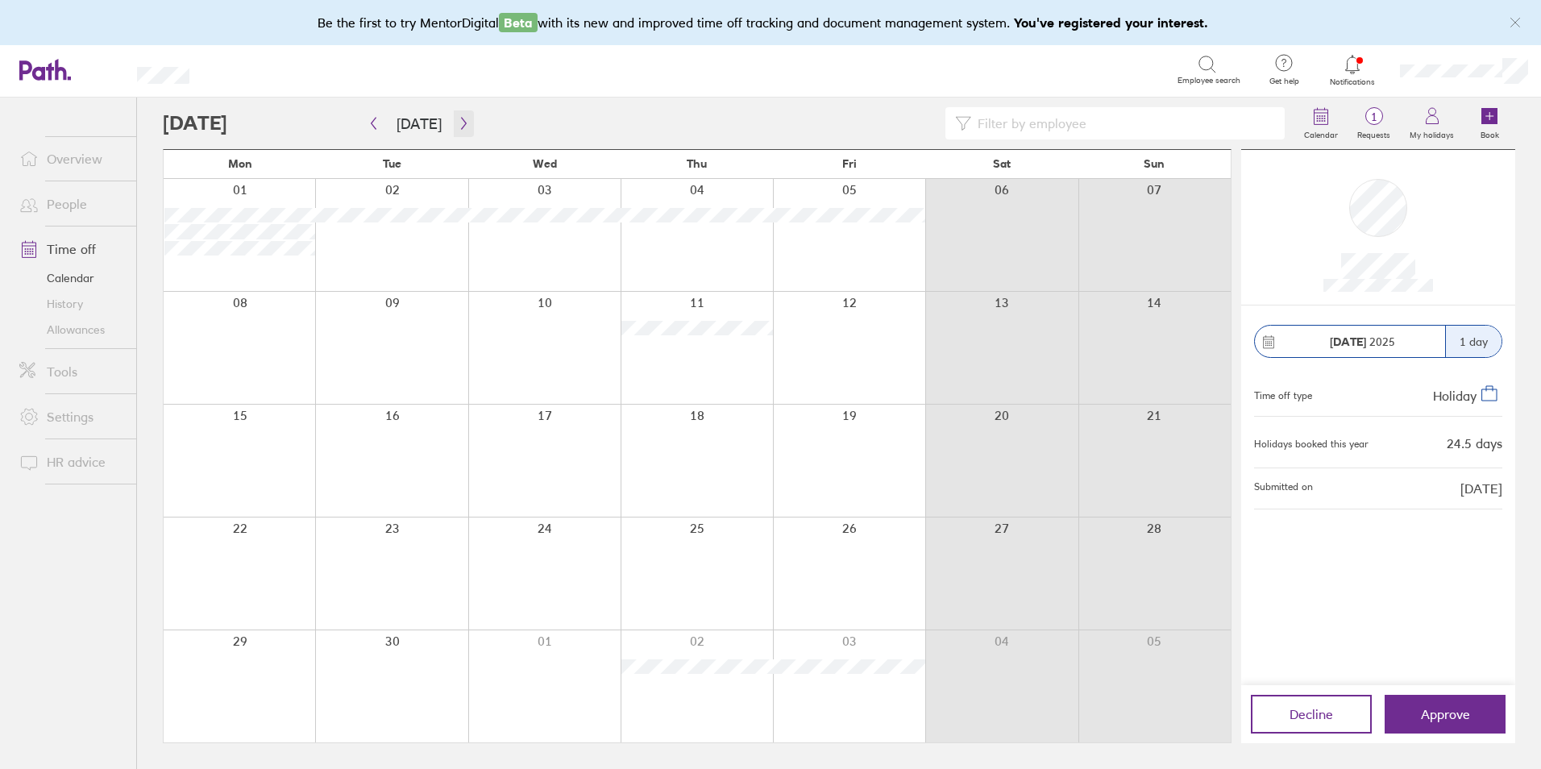
click at [461, 126] on icon "button" at bounding box center [463, 124] width 5 height 12
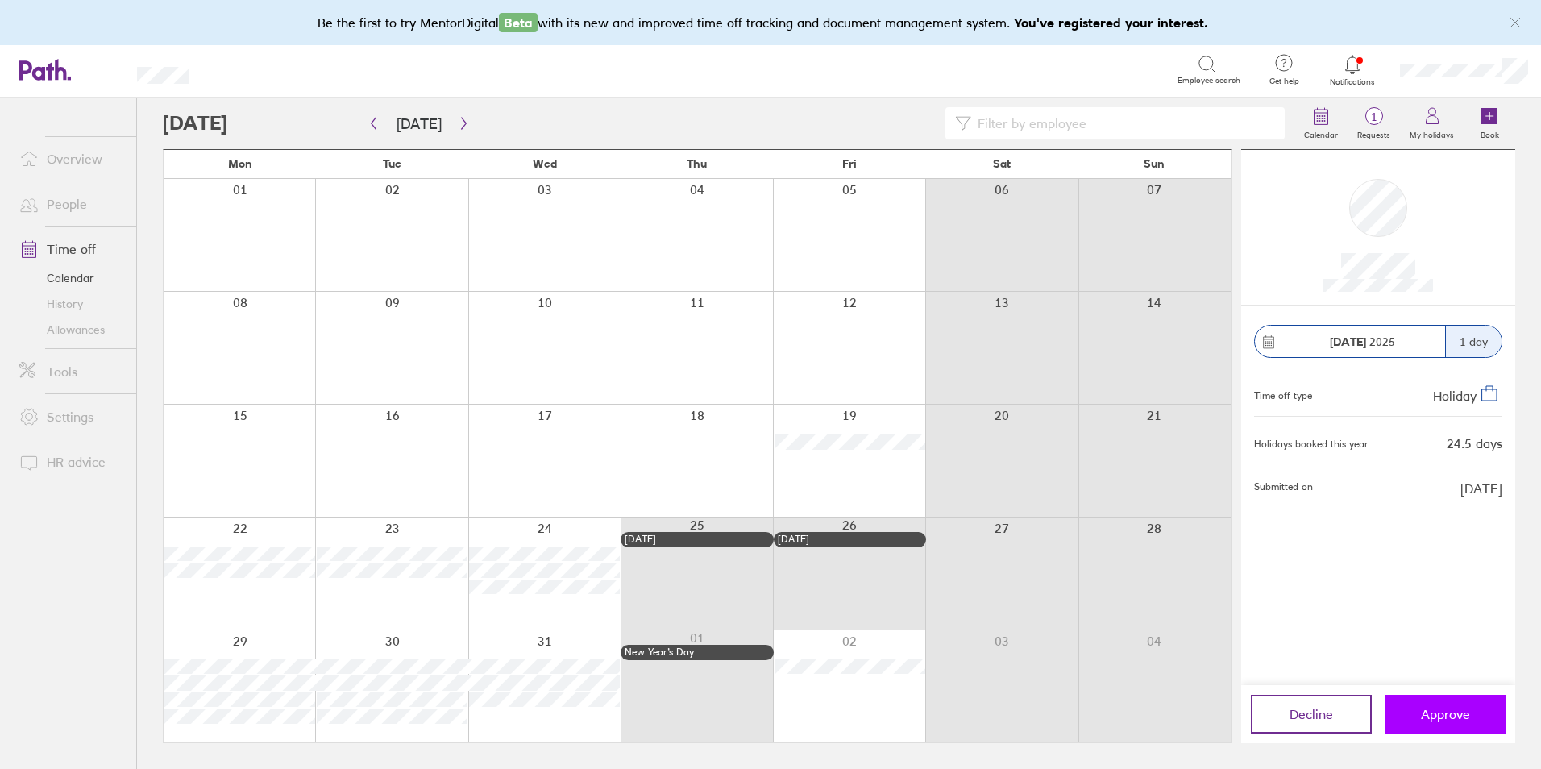
click at [1434, 715] on span "Approve" at bounding box center [1444, 714] width 49 height 15
